Goal: Information Seeking & Learning: Learn about a topic

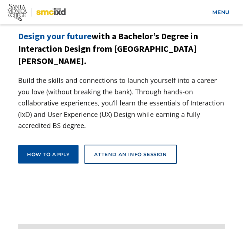
scroll to position [54, 0]
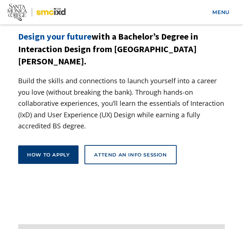
click at [67, 145] on link "How to apply" at bounding box center [48, 154] width 60 height 19
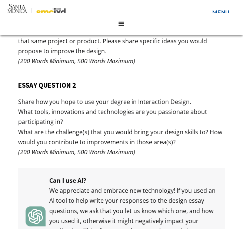
scroll to position [2618, 0]
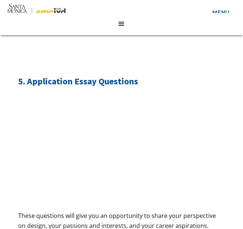
click at [126, 17] on address "menu" at bounding box center [121, 24] width 22 height 22
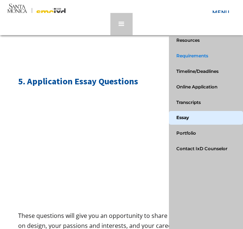
click at [196, 53] on link "Requirements" at bounding box center [206, 56] width 74 height 14
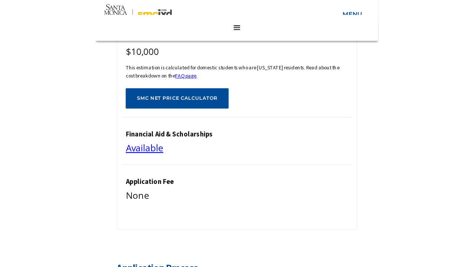
scroll to position [585, 0]
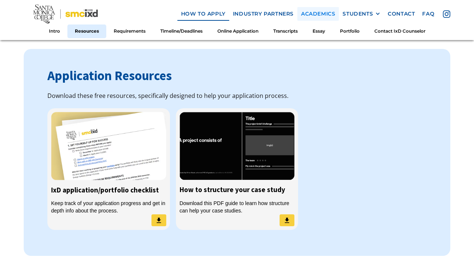
click at [242, 18] on link "Academics" at bounding box center [317, 14] width 41 height 14
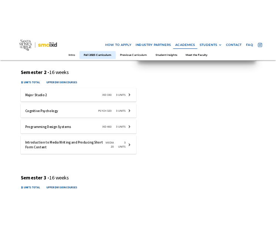
scroll to position [478, 0]
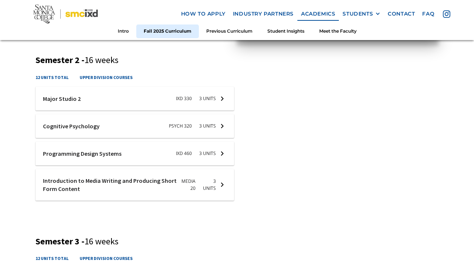
click at [218, 95] on div at bounding box center [135, 99] width 198 height 24
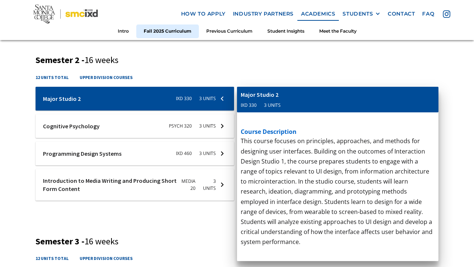
click at [218, 96] on div at bounding box center [135, 99] width 198 height 24
click at [275, 67] on p "This course contextualizes project management for interaction designers through…" at bounding box center [338, 10] width 194 height 151
click at [217, 238] on h3 "Semester 3 - 16 weeks" at bounding box center [237, 241] width 403 height 11
click at [222, 89] on div at bounding box center [135, 99] width 198 height 24
click at [223, 93] on div at bounding box center [135, 99] width 198 height 24
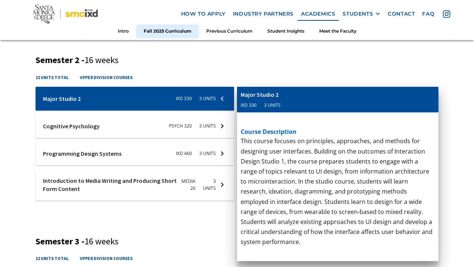
click at [227, 97] on div at bounding box center [135, 99] width 198 height 24
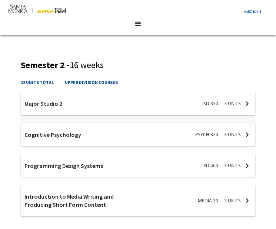
scroll to position [507, 0]
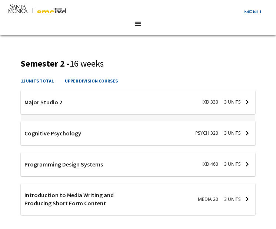
click at [137, 102] on div at bounding box center [138, 103] width 234 height 27
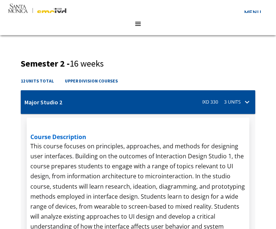
click at [137, 102] on div at bounding box center [138, 103] width 234 height 27
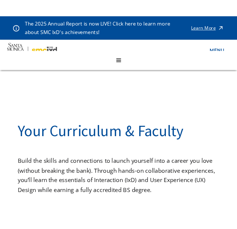
scroll to position [0, 0]
